Goal: Check status: Check status

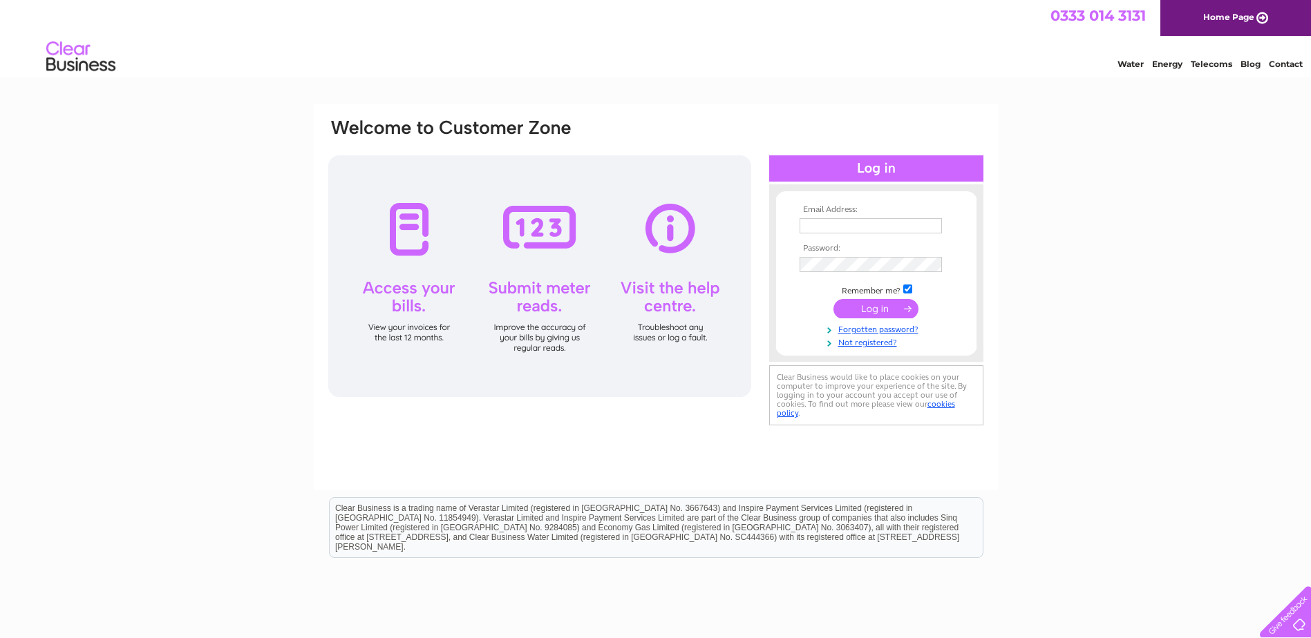
type input "rxfisheries@aol.co.uk"
click at [891, 307] on input "submit" at bounding box center [875, 308] width 85 height 19
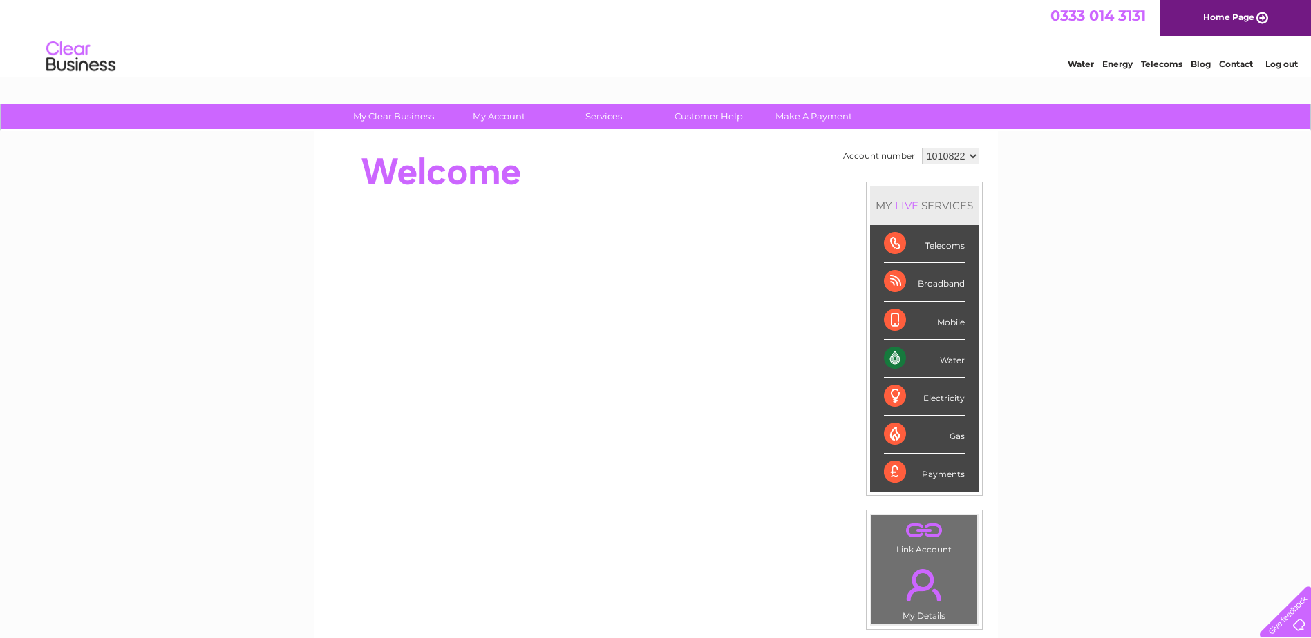
click at [974, 157] on select "1010822 1021693" at bounding box center [950, 156] width 57 height 17
select select "1021693"
click at [922, 148] on select "1010822 1021693" at bounding box center [950, 156] width 57 height 17
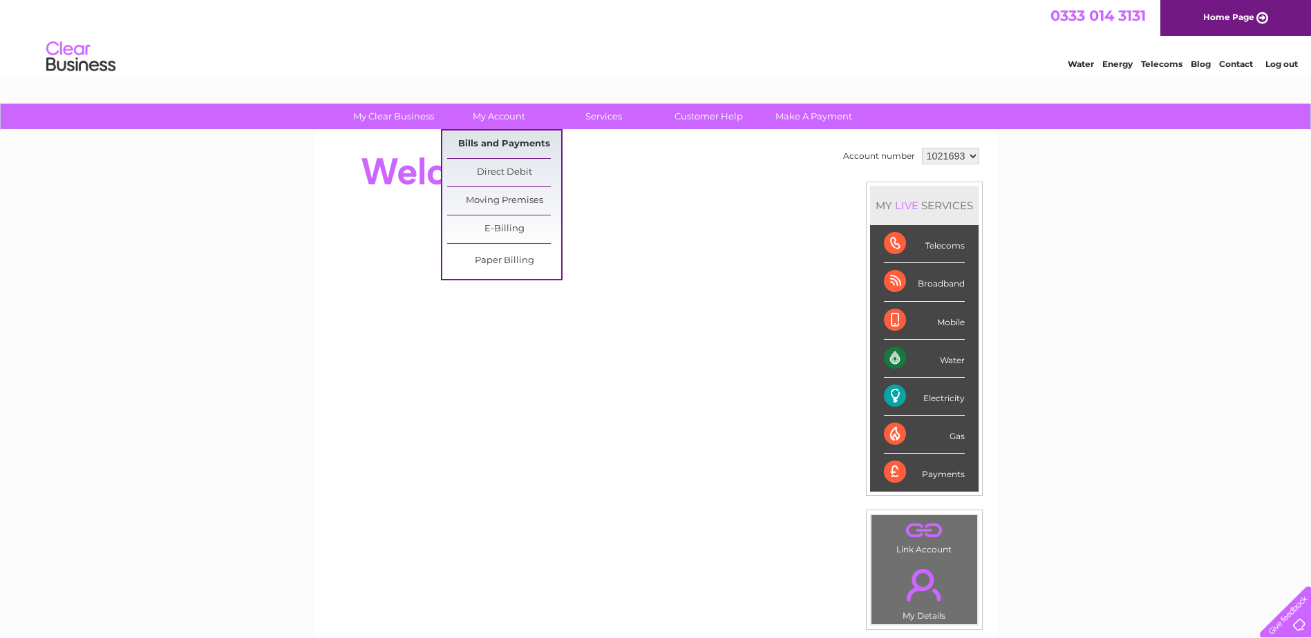
click at [517, 142] on link "Bills and Payments" at bounding box center [504, 145] width 114 height 28
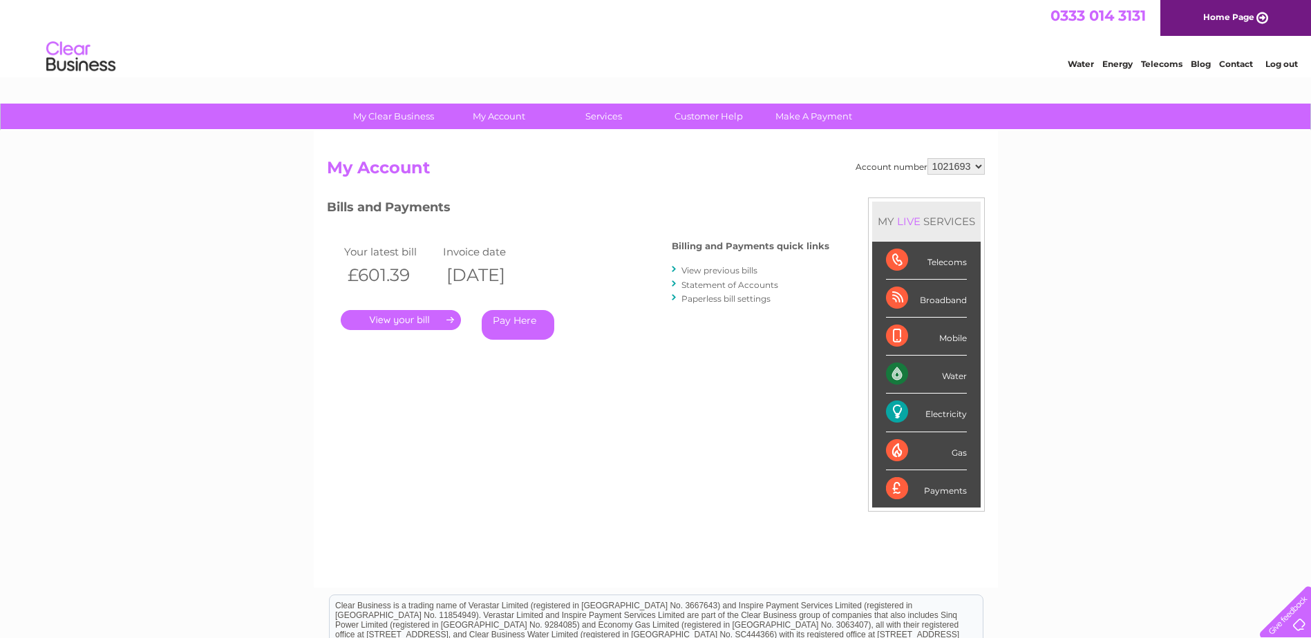
click at [983, 165] on select "1010822 1021693" at bounding box center [955, 166] width 57 height 17
select select "1010822"
click at [927, 158] on select "1010822 1021693" at bounding box center [955, 166] width 57 height 17
